Goal: Navigation & Orientation: Go to known website

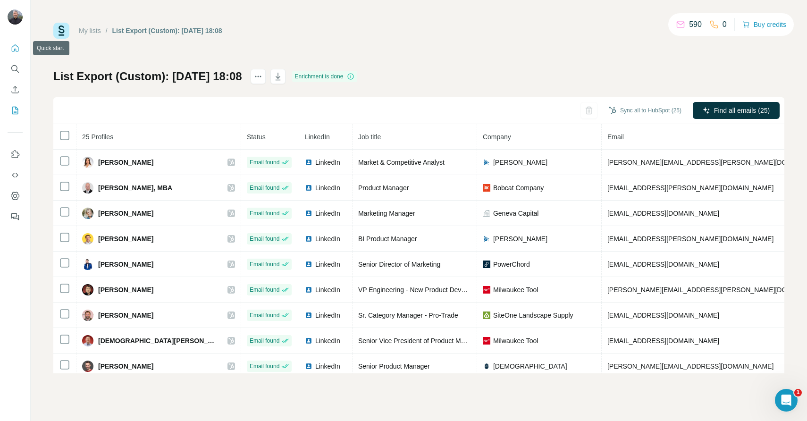
click at [12, 47] on icon "Quick start" at bounding box center [15, 47] width 7 height 7
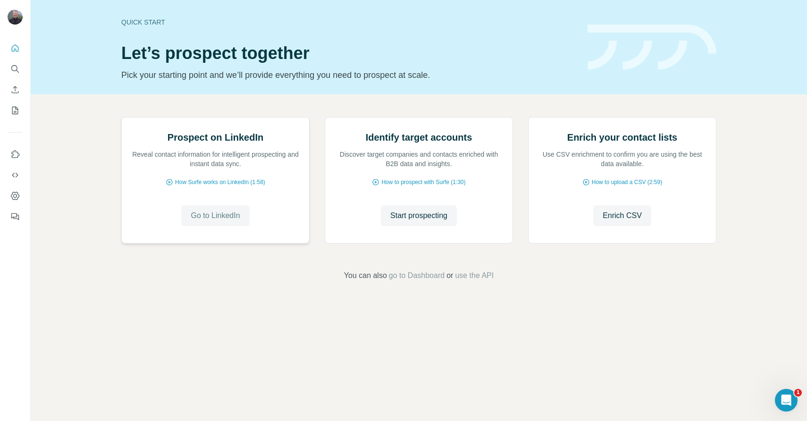
click at [226, 221] on span "Go to LinkedIn" at bounding box center [215, 215] width 49 height 11
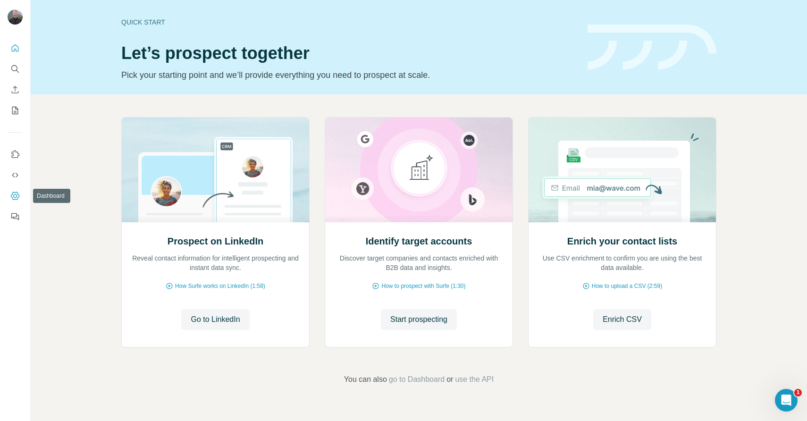
click at [17, 197] on icon "Dashboard" at bounding box center [14, 195] width 9 height 9
